Goal: Task Accomplishment & Management: Manage account settings

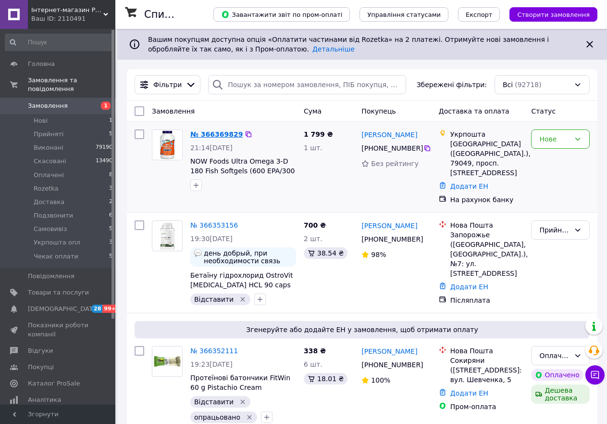
click at [210, 135] on link "№ 366369829" at bounding box center [216, 134] width 52 height 8
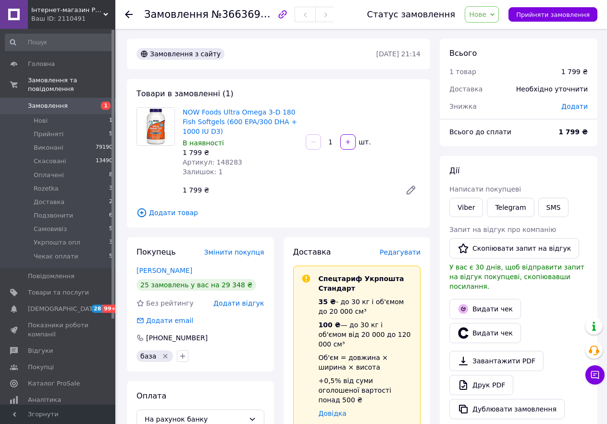
click at [499, 11] on span "Нове" at bounding box center [482, 14] width 34 height 16
click at [494, 109] on li "Чекає оплати" at bounding box center [493, 109] width 56 height 14
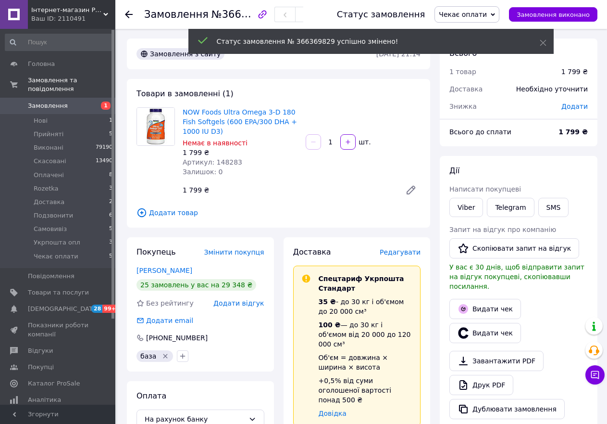
click at [220, 160] on span "Артикул: 148283" at bounding box center [213, 162] width 60 height 8
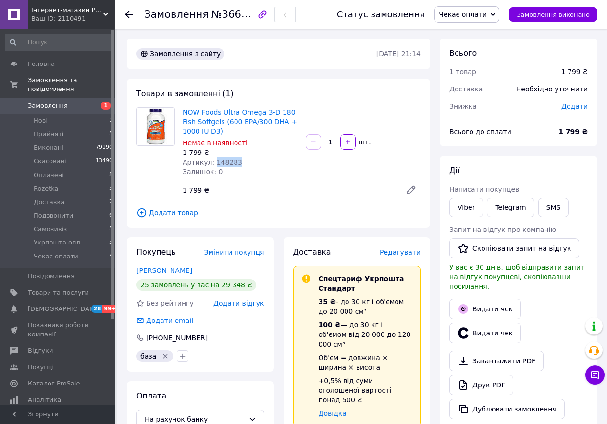
copy span "148283"
click at [468, 206] on link "Viber" at bounding box center [467, 207] width 34 height 19
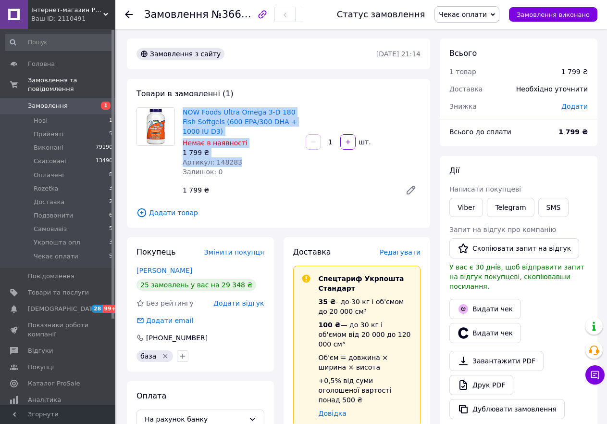
drag, startPoint x: 181, startPoint y: 107, endPoint x: 270, endPoint y: 159, distance: 102.3
click at [270, 159] on div "NOW Foods Ultra Omega 3-D 180 Fish Softgels (600 EPA/300 DHA + 1000 IU D3) Нема…" at bounding box center [240, 141] width 123 height 73
copy div "NOW Foods Ultra Omega 3-D 180 Fish Softgels (600 EPA/300 DHA + 1000 IU D3) Нема…"
click at [468, 205] on link "Viber" at bounding box center [467, 207] width 34 height 19
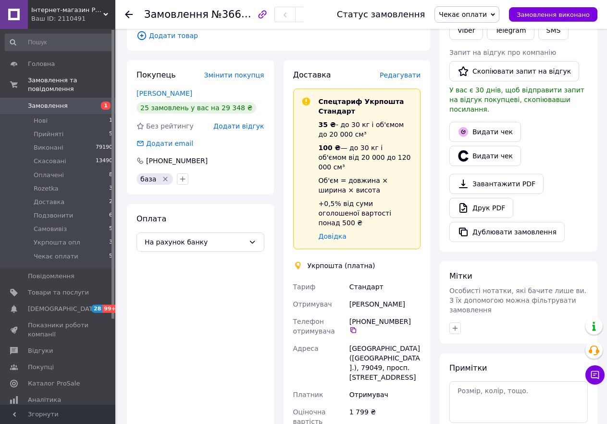
scroll to position [240, 0]
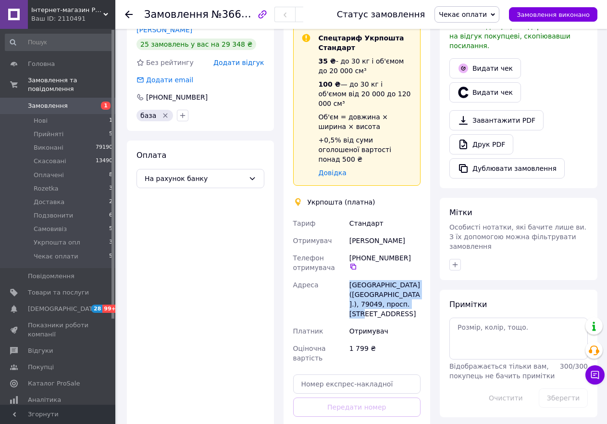
drag, startPoint x: 347, startPoint y: 261, endPoint x: 426, endPoint y: 285, distance: 82.9
click at [426, 285] on div "Доставка Редагувати Спецтариф Укрпошта Стандарт 35 ₴ - до 30 кг і об'ємом до 20…" at bounding box center [357, 233] width 147 height 472
copy div "[GEOGRAPHIC_DATA] [GEOGRAPHIC_DATA] ([GEOGRAPHIC_DATA].), 79049, просп. [STREET…"
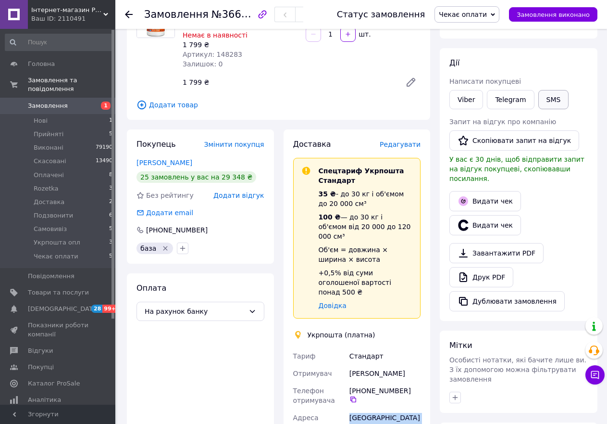
scroll to position [48, 0]
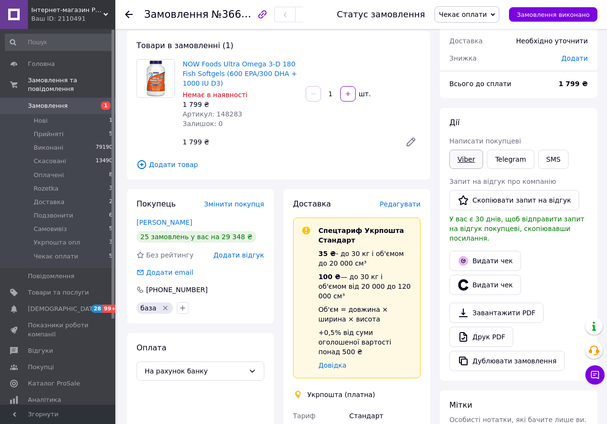
click at [464, 159] on link "Viber" at bounding box center [467, 159] width 34 height 19
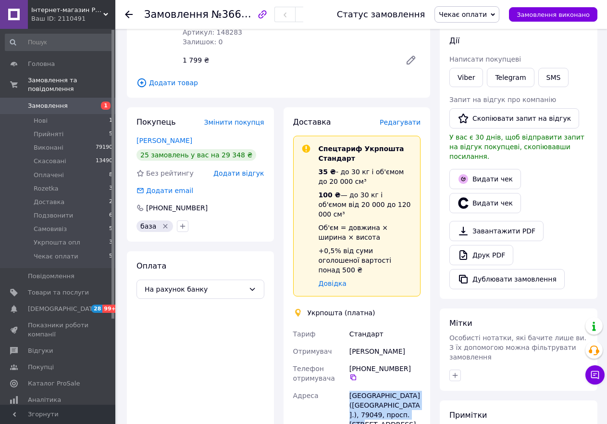
scroll to position [288, 0]
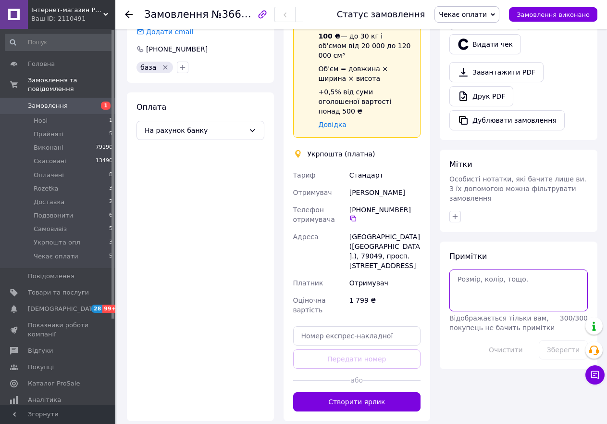
click at [483, 269] on textarea at bounding box center [519, 289] width 138 height 41
type textarea "А карта приват [PERSON_NAME]"
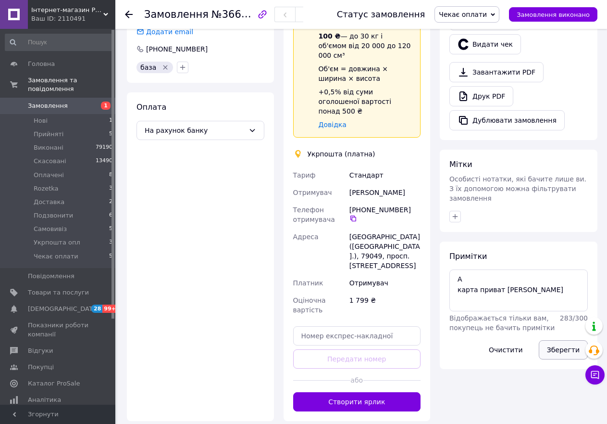
click at [567, 340] on button "Зберегти" at bounding box center [563, 349] width 49 height 19
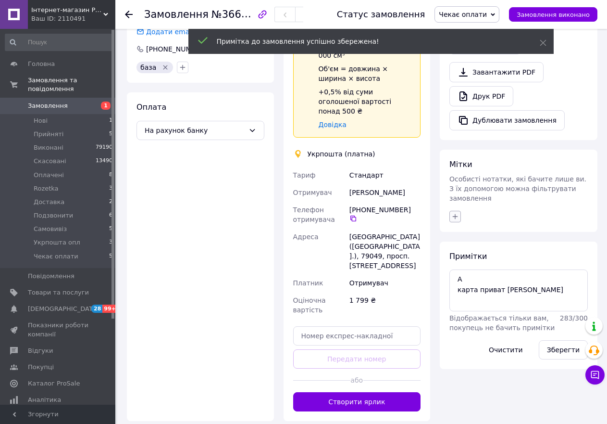
drag, startPoint x: 454, startPoint y: 193, endPoint x: 460, endPoint y: 200, distance: 8.9
click at [456, 212] on icon "button" at bounding box center [455, 216] width 8 height 8
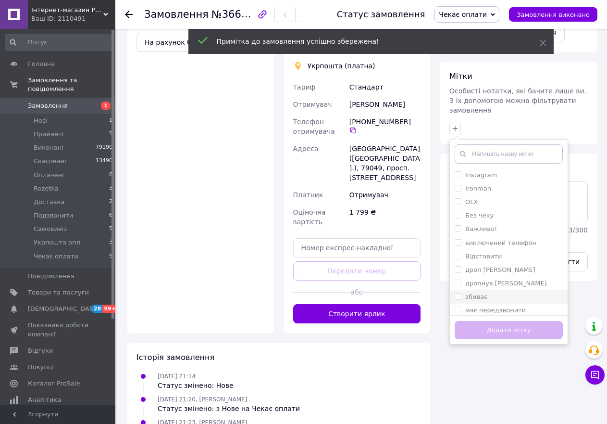
scroll to position [379, 0]
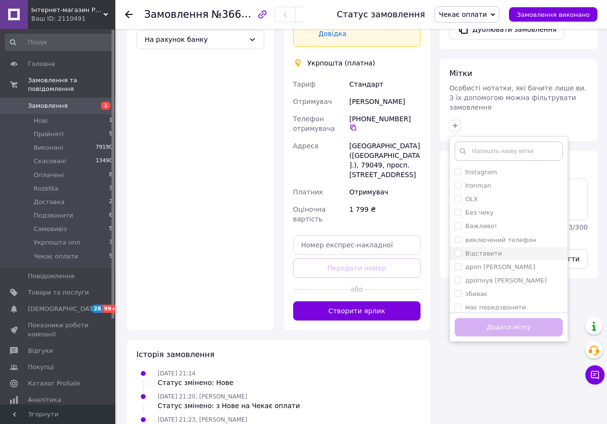
click at [457, 250] on input "Відставити" at bounding box center [458, 253] width 6 height 6
checkbox input "true"
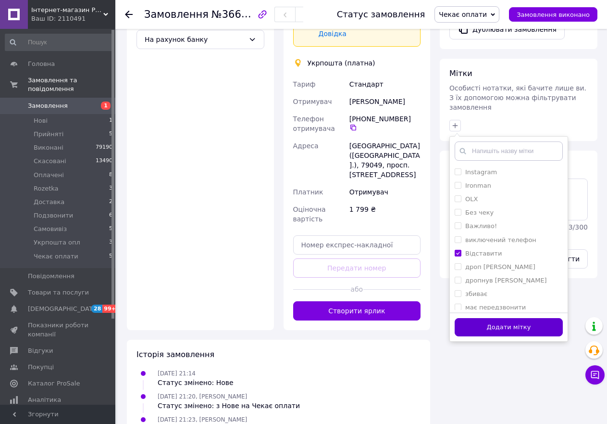
click at [478, 318] on button "Додати мітку" at bounding box center [509, 327] width 108 height 19
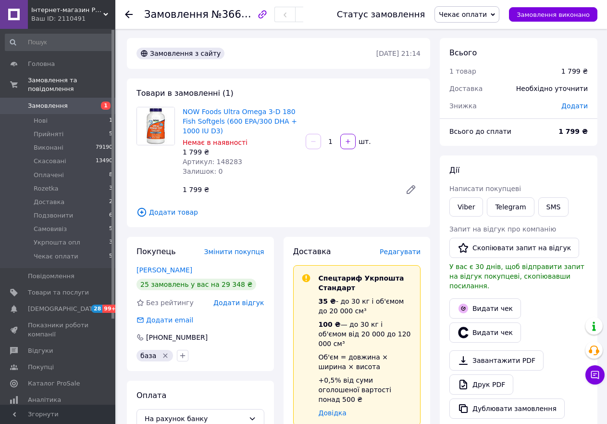
scroll to position [0, 0]
click at [127, 13] on icon at bounding box center [129, 15] width 8 height 8
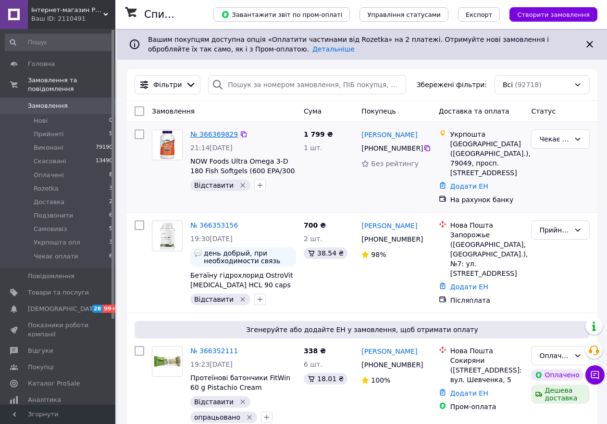
click at [213, 133] on link "№ 366369829" at bounding box center [214, 134] width 48 height 8
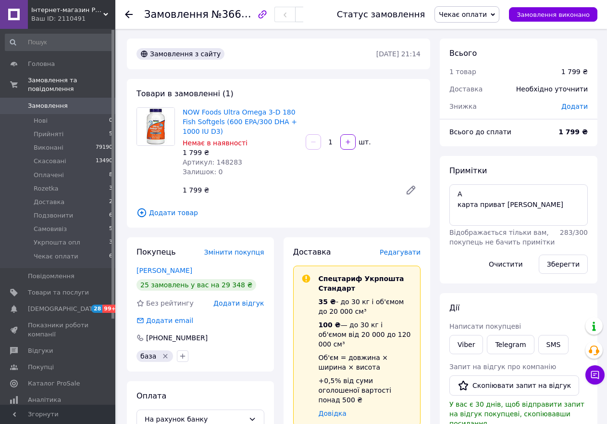
click at [127, 13] on icon at bounding box center [129, 15] width 8 height 8
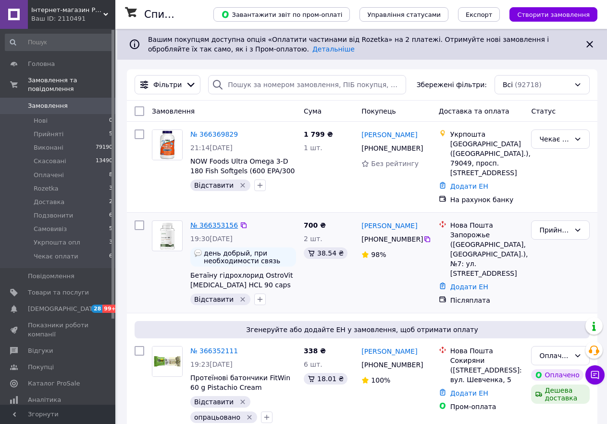
click at [212, 221] on link "№ 366353156" at bounding box center [214, 225] width 48 height 8
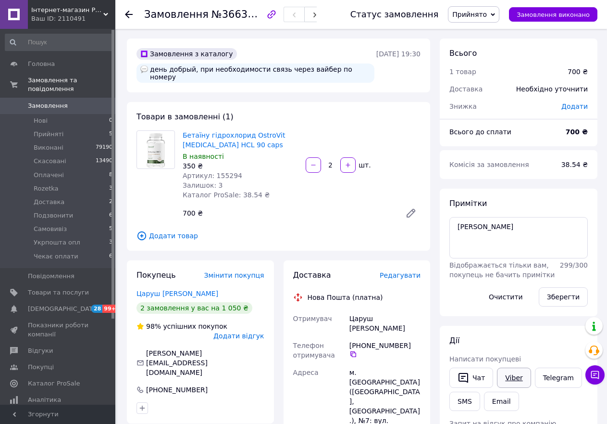
click at [507, 377] on link "Viber" at bounding box center [514, 377] width 34 height 20
click at [129, 13] on icon at bounding box center [129, 15] width 8 height 8
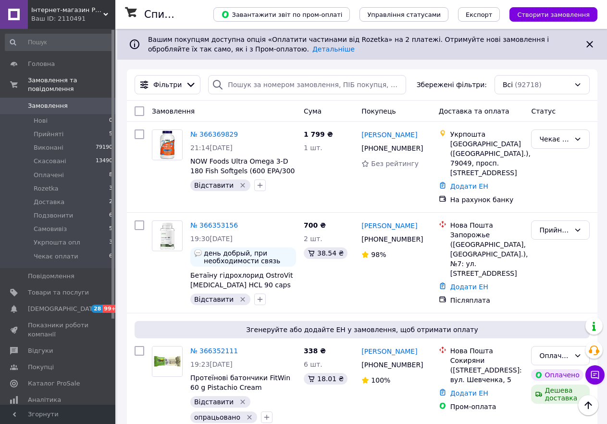
scroll to position [481, 0]
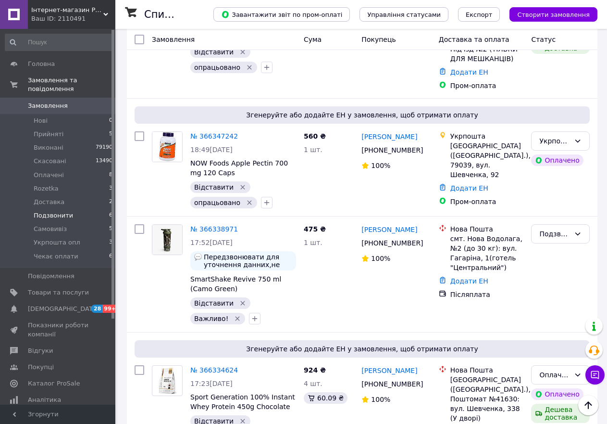
click at [54, 211] on span "Подзвонити" at bounding box center [53, 215] width 39 height 9
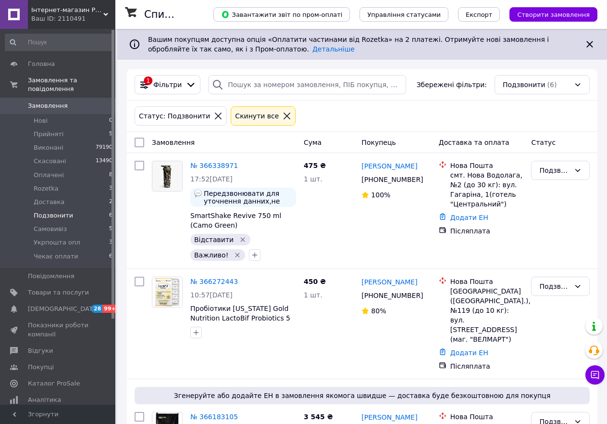
click at [39, 101] on span "Замовлення" at bounding box center [48, 105] width 40 height 9
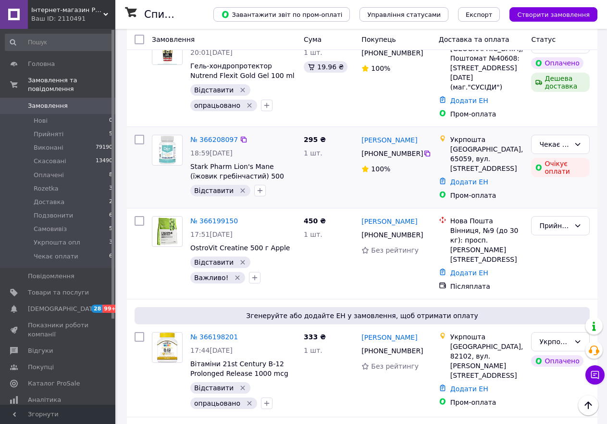
scroll to position [1635, 0]
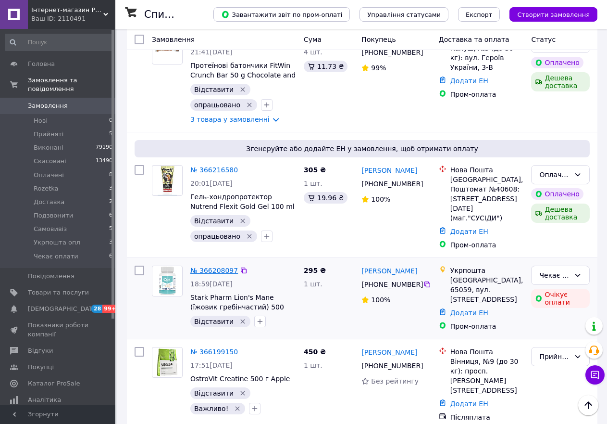
click at [211, 266] on link "№ 366208097" at bounding box center [214, 270] width 48 height 8
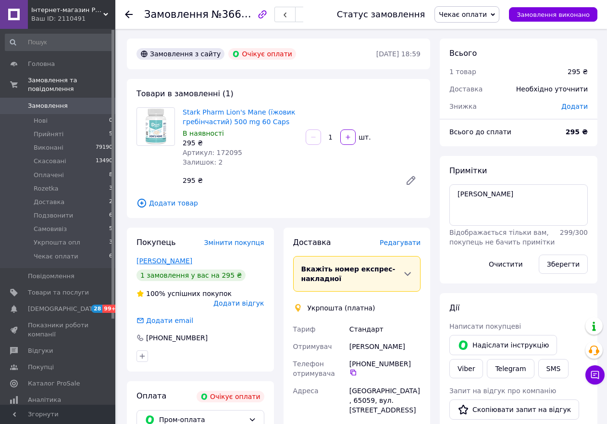
click at [156, 261] on link "Дістрянова Інна" at bounding box center [165, 261] width 56 height 8
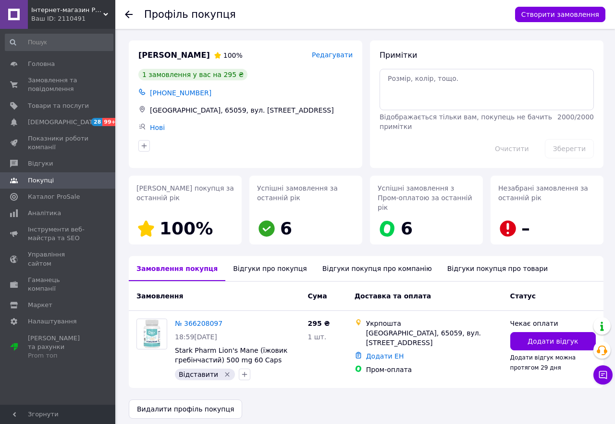
click at [231, 258] on div "Відгуки про покупця" at bounding box center [269, 268] width 89 height 25
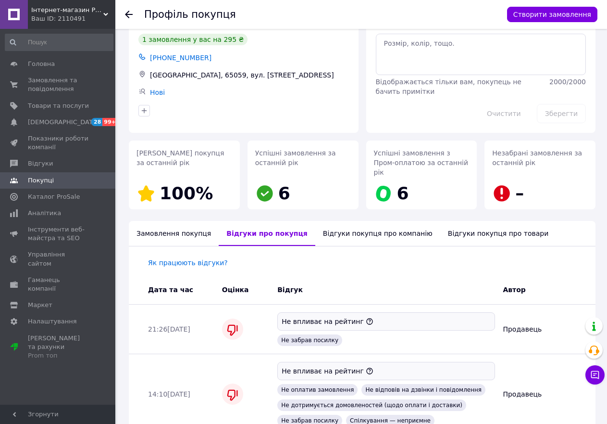
scroll to position [78, 0]
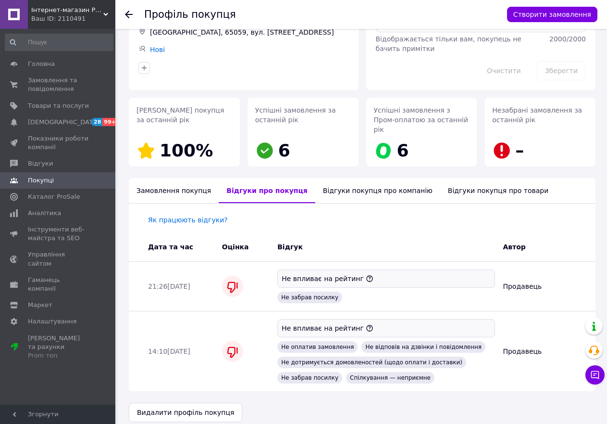
click at [127, 13] on use at bounding box center [129, 15] width 8 height 8
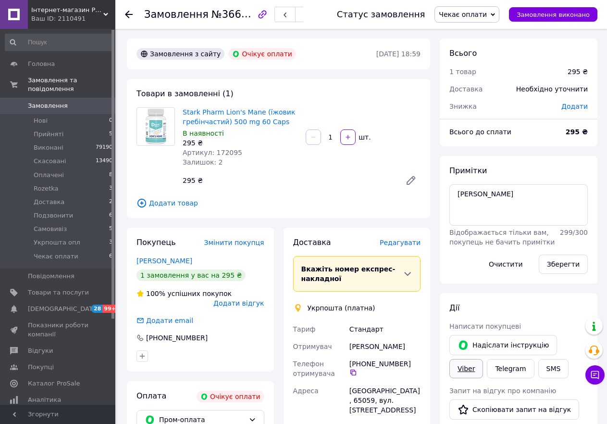
click at [483, 359] on link "Viber" at bounding box center [467, 368] width 34 height 19
click at [127, 13] on icon at bounding box center [129, 15] width 8 height 8
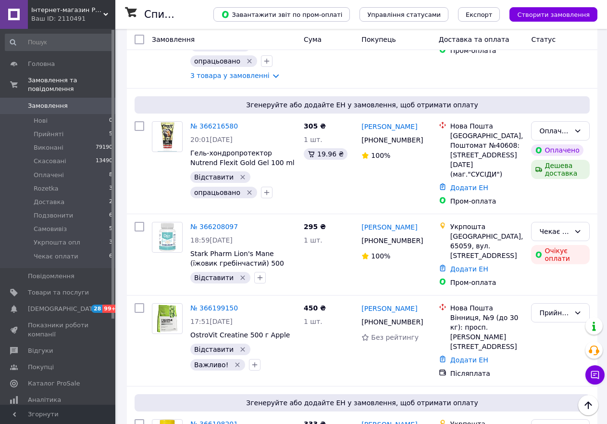
scroll to position [1683, 0]
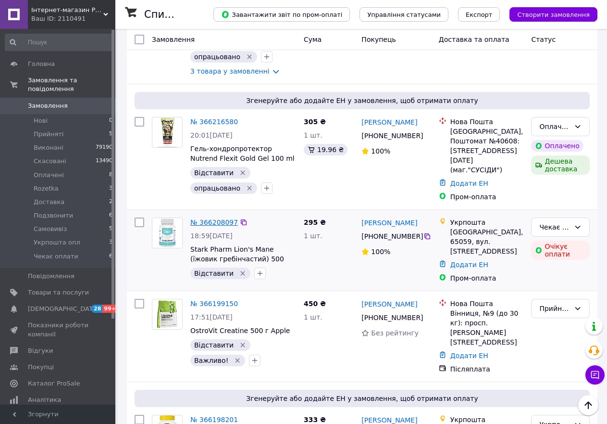
click at [209, 218] on link "№ 366208097" at bounding box center [214, 222] width 48 height 8
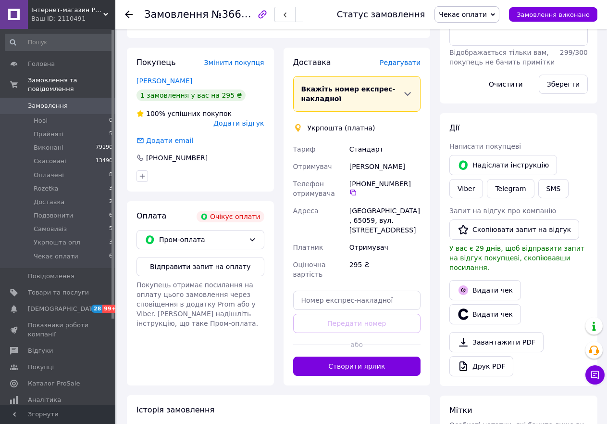
scroll to position [107, 0]
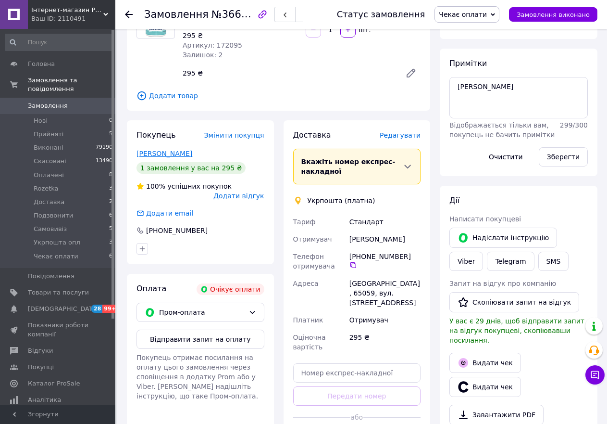
click at [159, 153] on link "Дістрянова Інна" at bounding box center [165, 154] width 56 height 8
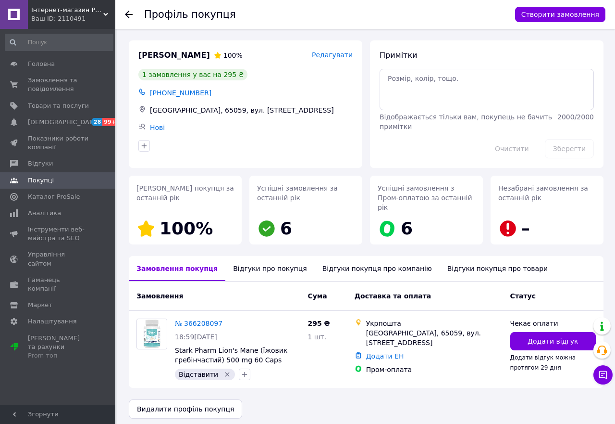
click at [236, 258] on div "Відгуки про покупця" at bounding box center [269, 268] width 89 height 25
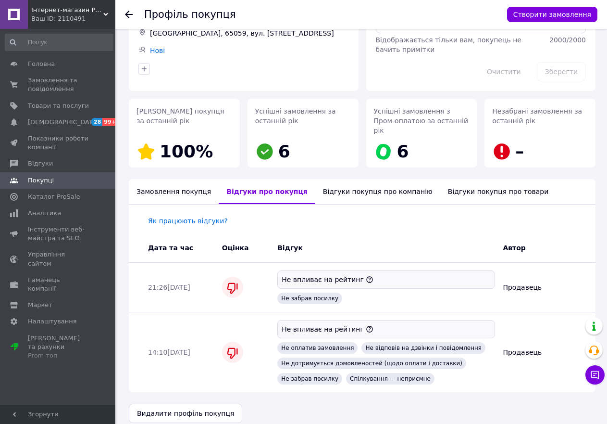
scroll to position [78, 0]
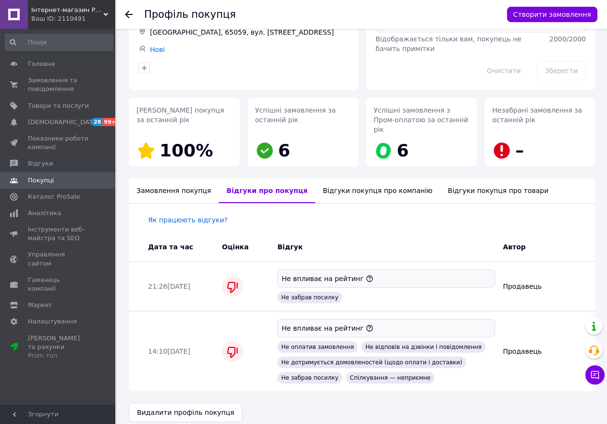
click at [126, 11] on icon at bounding box center [129, 15] width 8 height 8
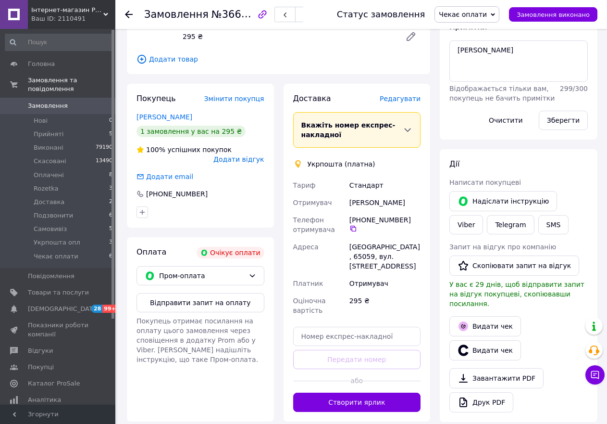
scroll to position [144, 0]
click at [162, 293] on button "Відправити запит на оплату" at bounding box center [201, 301] width 128 height 19
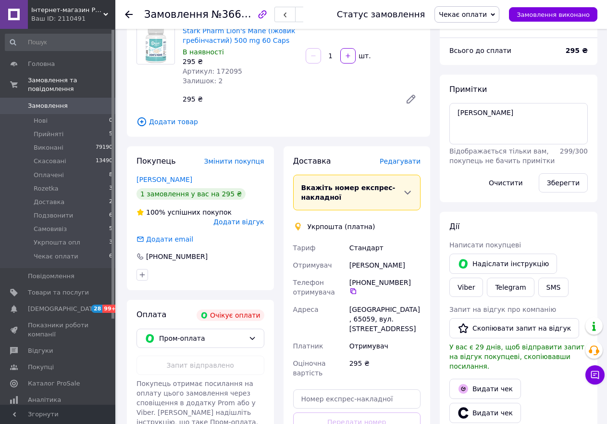
scroll to position [0, 0]
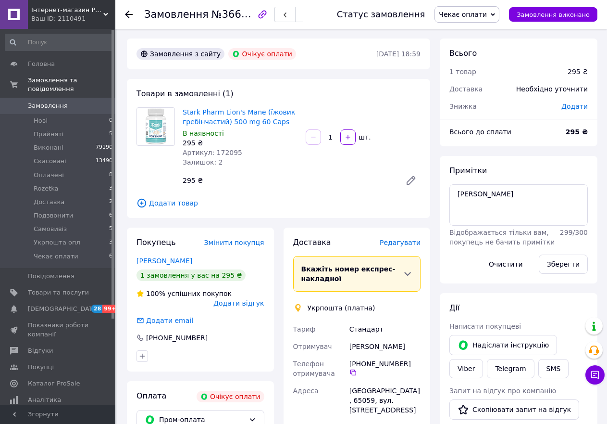
click at [128, 12] on use at bounding box center [129, 15] width 8 height 8
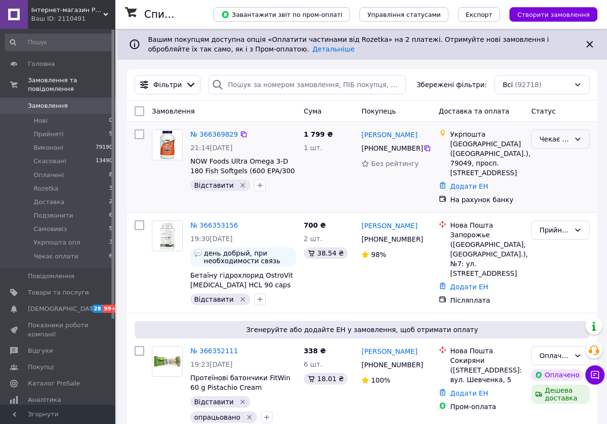
click at [578, 137] on icon at bounding box center [578, 139] width 8 height 8
click at [555, 217] on li "Укрпошта опл" at bounding box center [561, 230] width 58 height 27
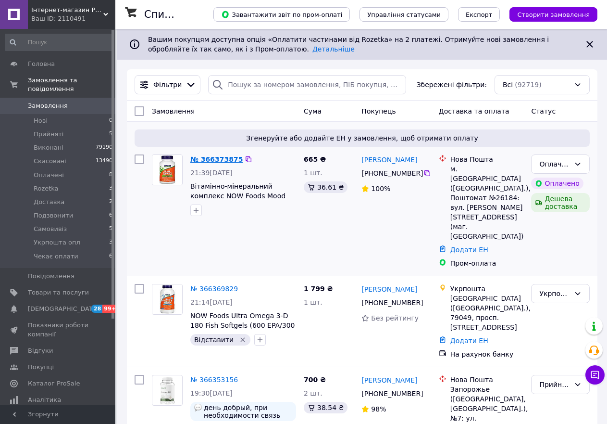
click at [214, 157] on link "№ 366373875" at bounding box center [216, 159] width 52 height 8
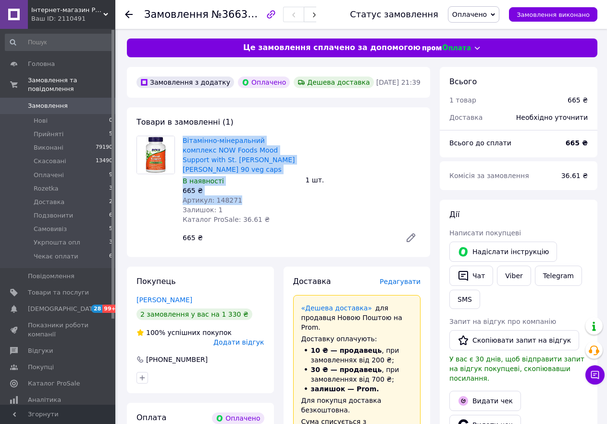
drag, startPoint x: 182, startPoint y: 135, endPoint x: 246, endPoint y: 187, distance: 82.4
click at [246, 187] on div "Вітамінно-мінеральний комплекс NOW Foods Mood Support with St. John's Wort 90 v…" at bounding box center [240, 180] width 123 height 92
copy div "Вітамінно-мінеральний комплекс NOW Foods Mood Support with St. John's Wort 90 v…"
click at [511, 274] on link "Viber" at bounding box center [514, 275] width 34 height 20
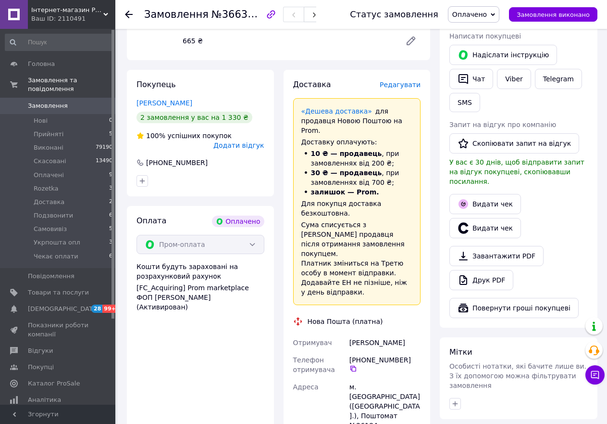
scroll to position [288, 0]
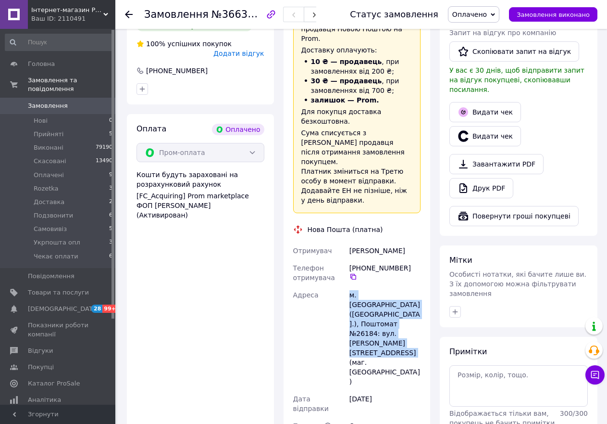
drag, startPoint x: 342, startPoint y: 254, endPoint x: 418, endPoint y: 306, distance: 92.4
click at [418, 306] on div "Отримувач Мокряк Ганна Телефон отримувача +380 68 554 78 84   Адреса м. Кривий …" at bounding box center [357, 351] width 132 height 219
copy div "Адреса м. Кривий Ріг (Дніпропетровська обл.), Поштомат №26184: вул. Петра Кални…"
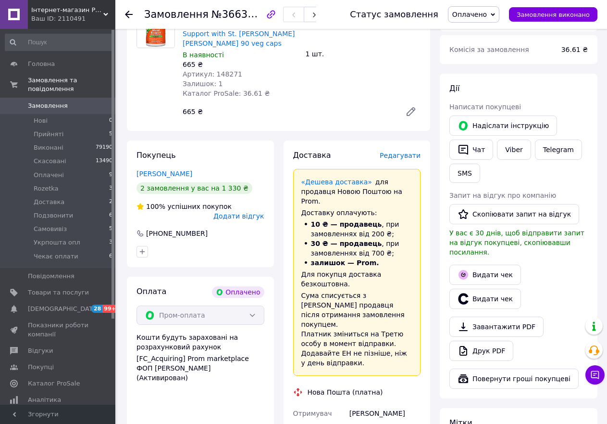
scroll to position [48, 0]
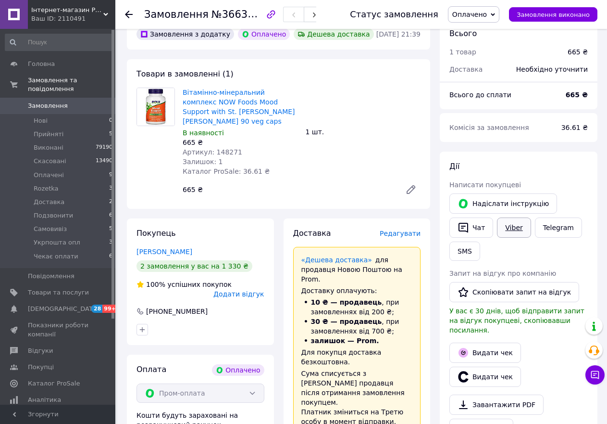
click at [514, 226] on link "Viber" at bounding box center [514, 227] width 34 height 20
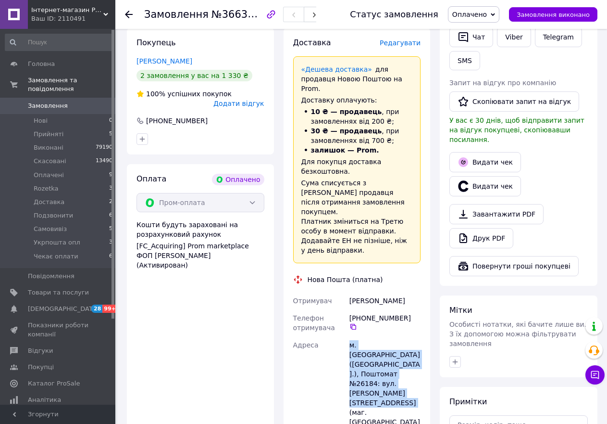
scroll to position [288, 0]
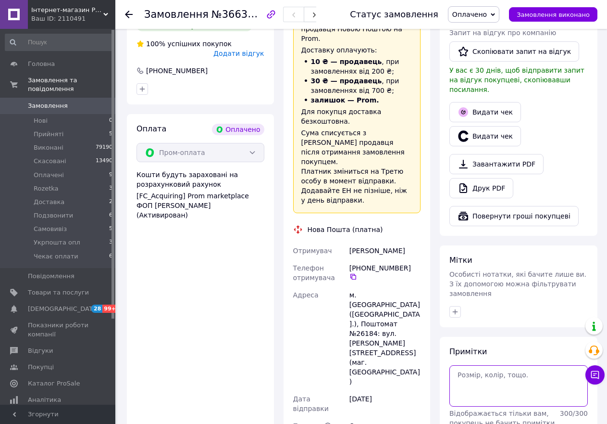
click at [472, 365] on textarea at bounding box center [519, 385] width 138 height 41
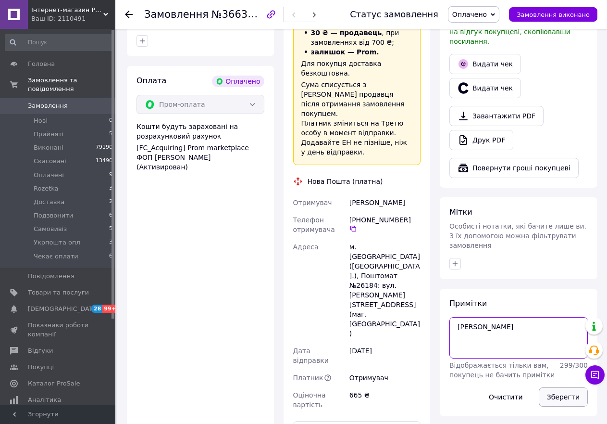
type textarea "[PERSON_NAME]"
click at [560, 387] on button "Зберегти" at bounding box center [563, 396] width 49 height 19
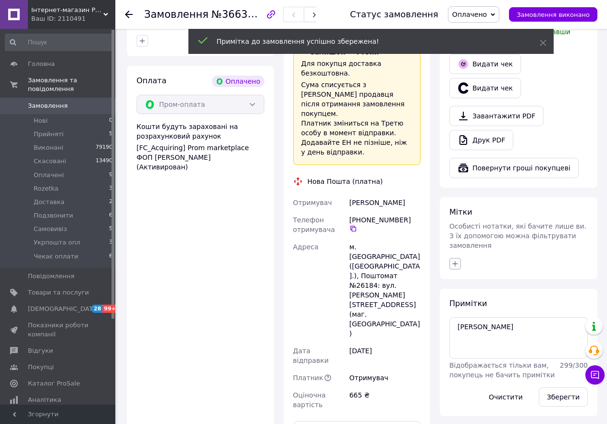
click at [453, 261] on icon "button" at bounding box center [455, 263] width 5 height 5
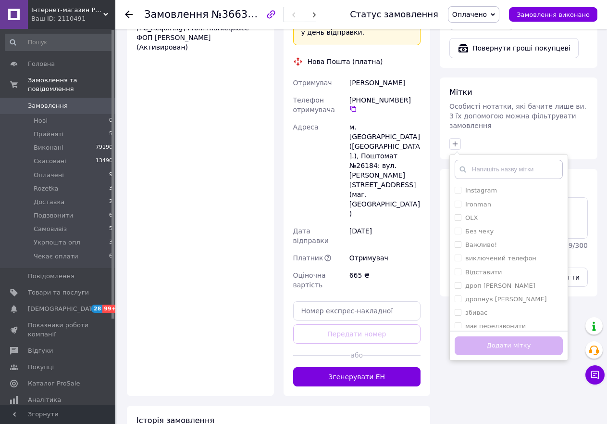
scroll to position [520, 0]
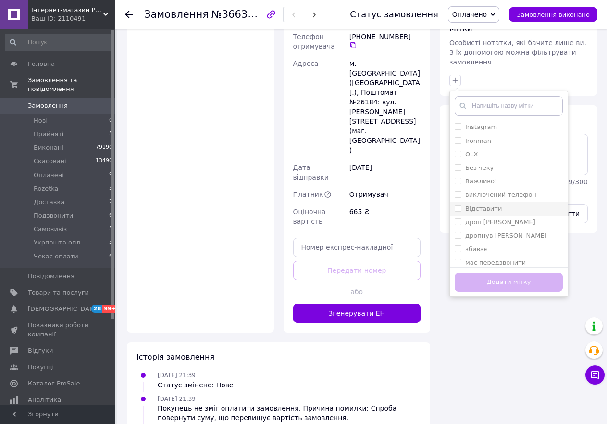
click at [456, 205] on input "Відставити" at bounding box center [458, 208] width 6 height 6
checkbox input "true"
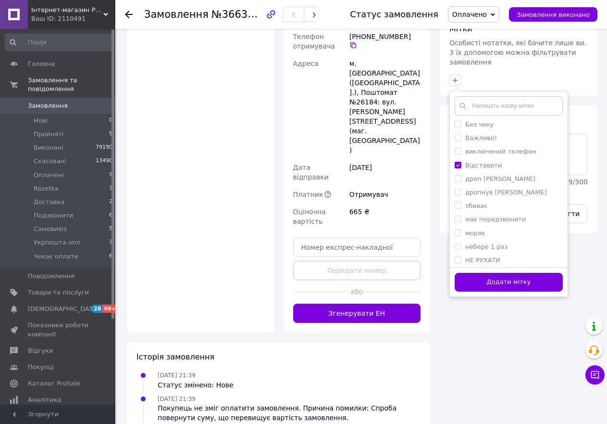
scroll to position [100, 0]
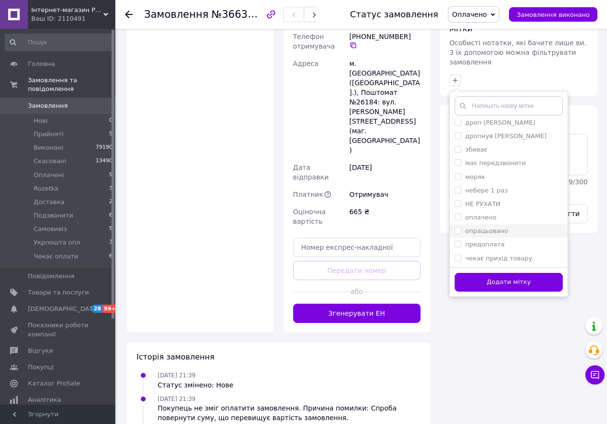
click at [455, 227] on input "опрацьовано" at bounding box center [458, 230] width 6 height 6
checkbox input "true"
click at [472, 273] on button "Додати мітку" at bounding box center [509, 282] width 108 height 19
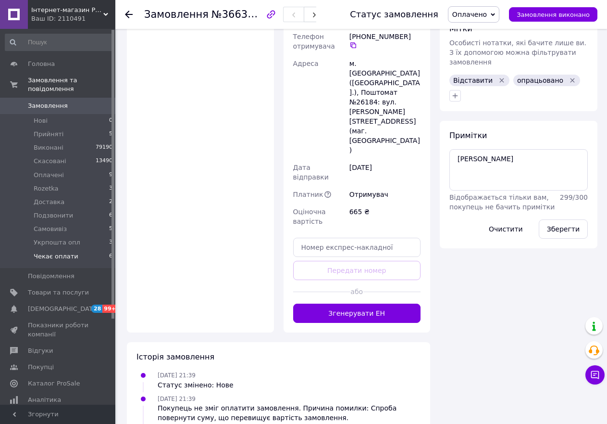
click at [56, 252] on span "Чекає оплати" at bounding box center [56, 256] width 45 height 9
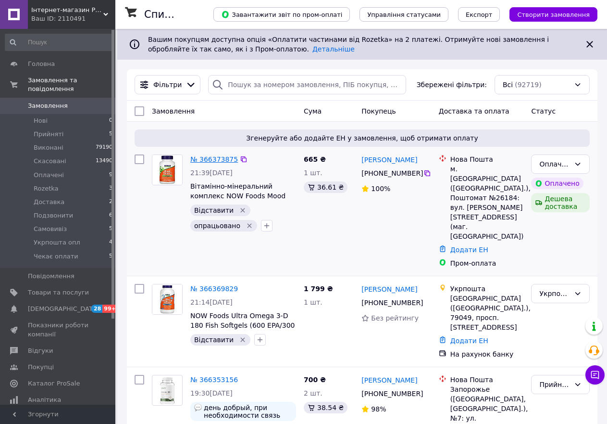
click at [210, 157] on link "№ 366373875" at bounding box center [214, 159] width 48 height 8
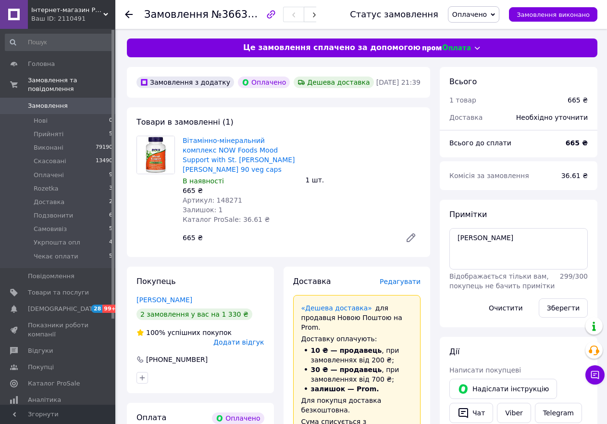
click at [221, 196] on span "Артикул: 148271" at bounding box center [213, 200] width 60 height 8
copy span "148271"
click at [477, 243] on textarea "[PERSON_NAME]" at bounding box center [519, 248] width 138 height 41
click at [342, 220] on div "Вітамінно-мінеральний комплекс NOW Foods Mood Support with St. John's Wort 90 v…" at bounding box center [302, 191] width 246 height 115
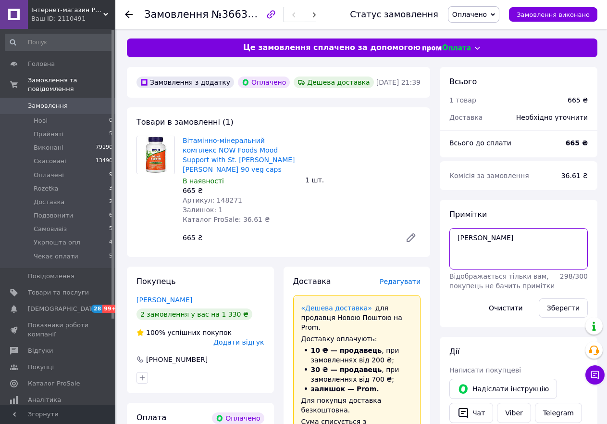
click at [484, 246] on textarea "[PERSON_NAME]" at bounding box center [519, 248] width 138 height 41
type textarea "А за 7.27р"
click at [565, 308] on button "Зберегти" at bounding box center [563, 307] width 49 height 19
click at [128, 13] on icon at bounding box center [129, 15] width 8 height 8
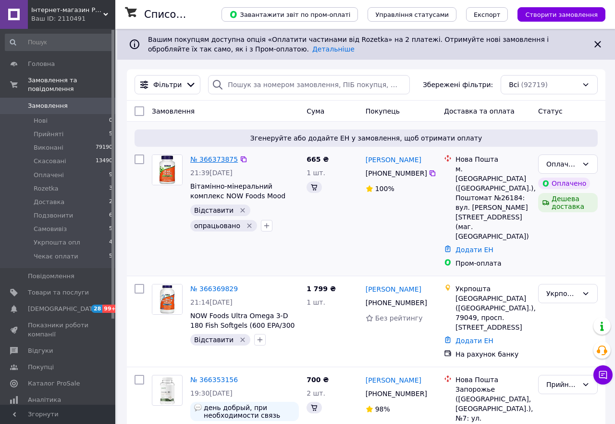
click at [211, 160] on link "№ 366373875" at bounding box center [214, 159] width 48 height 8
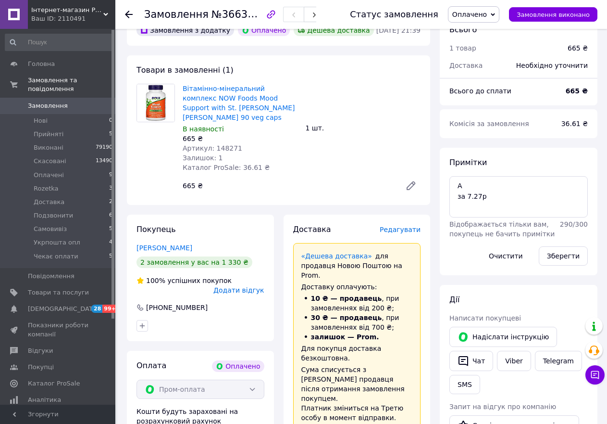
scroll to position [96, 0]
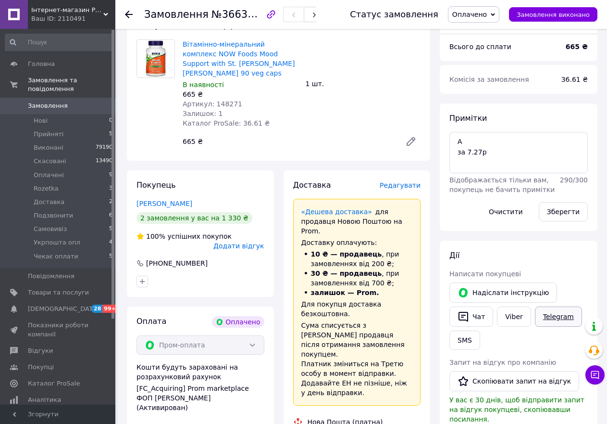
click at [551, 318] on link "Telegram" at bounding box center [558, 316] width 47 height 20
click at [128, 12] on use at bounding box center [129, 15] width 8 height 8
